Goal: Information Seeking & Learning: Learn about a topic

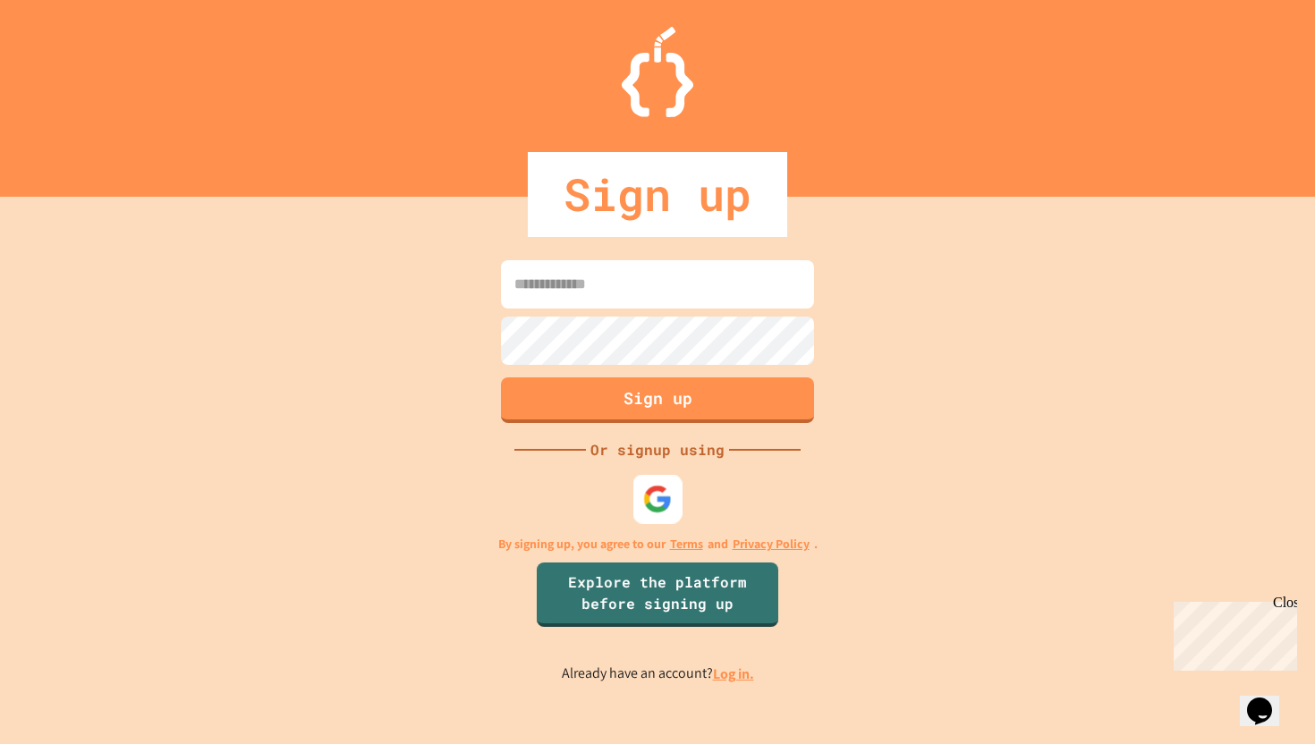
click at [664, 507] on img at bounding box center [658, 500] width 30 height 30
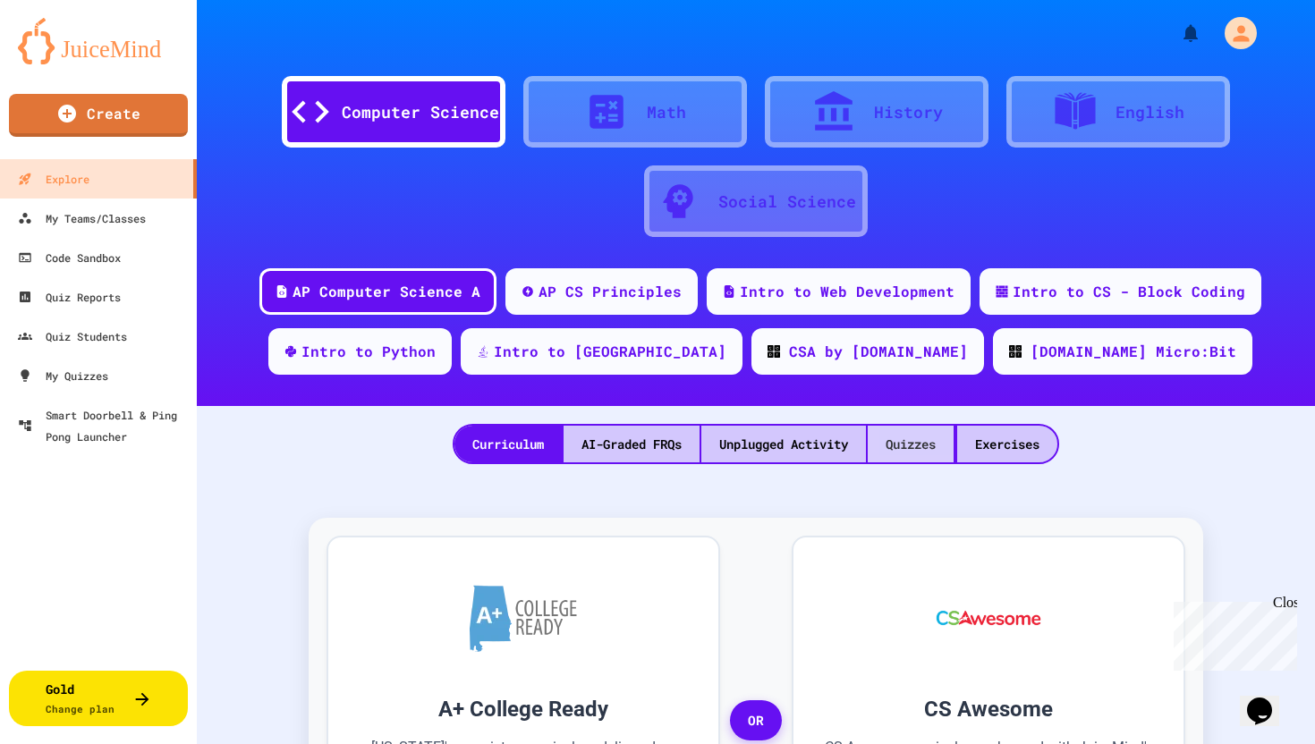
click at [938, 428] on div "Quizzes" at bounding box center [911, 444] width 86 height 37
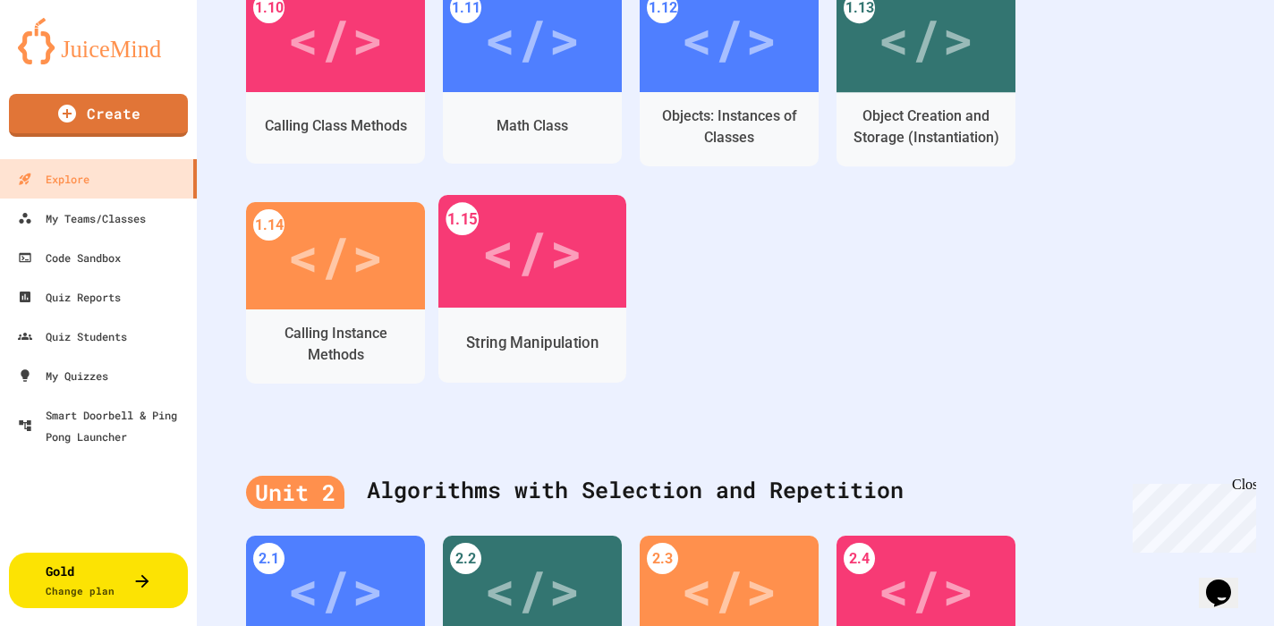
click at [588, 271] on div "</>" at bounding box center [532, 251] width 188 height 113
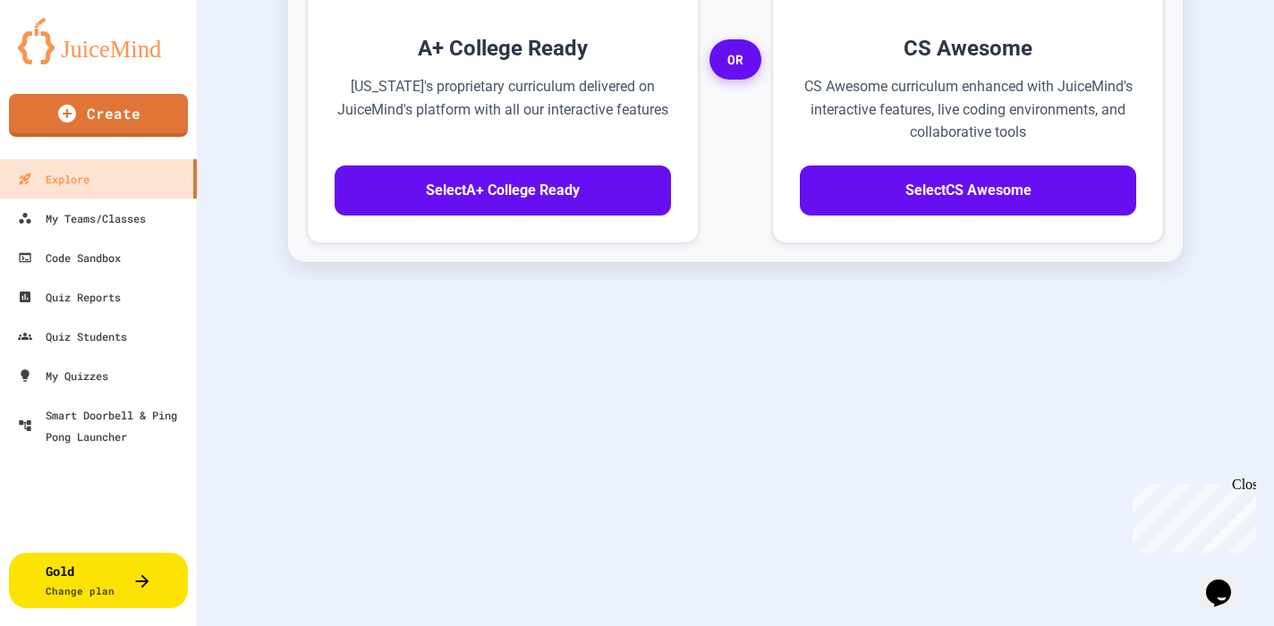
scroll to position [675, 0]
